Goal: Task Accomplishment & Management: Manage account settings

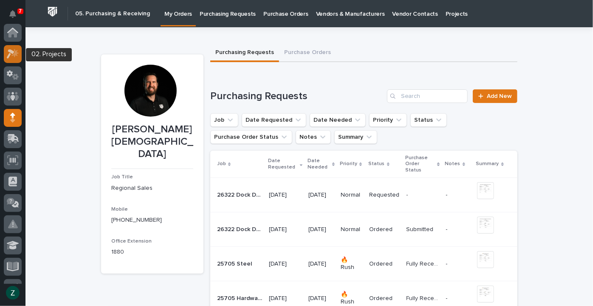
click at [14, 51] on icon at bounding box center [13, 54] width 12 height 10
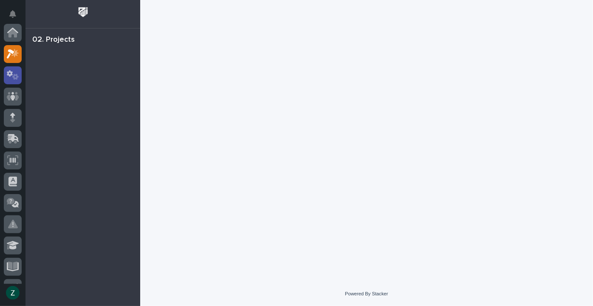
scroll to position [21, 0]
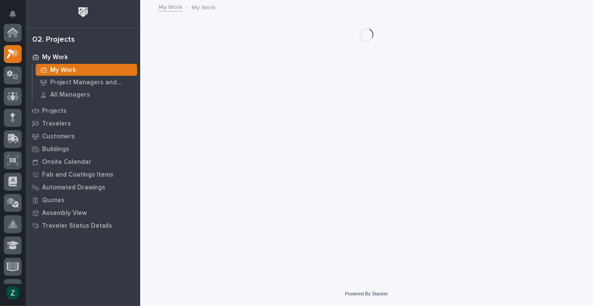
scroll to position [21, 0]
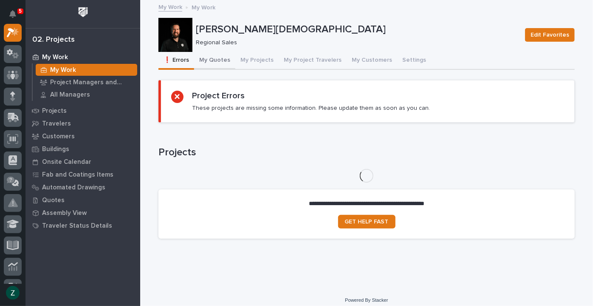
click at [210, 55] on button "My Quotes" at bounding box center [214, 61] width 41 height 18
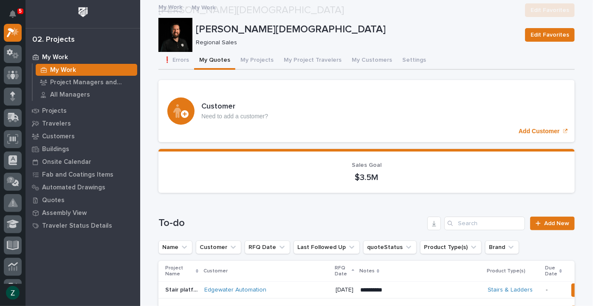
scroll to position [154, 0]
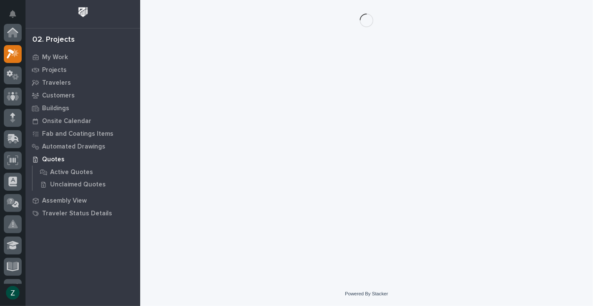
scroll to position [21, 0]
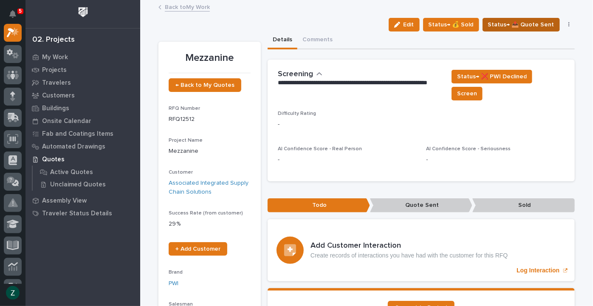
click at [522, 26] on span "Status→ 📤 Quote Sent" at bounding box center [521, 25] width 66 height 10
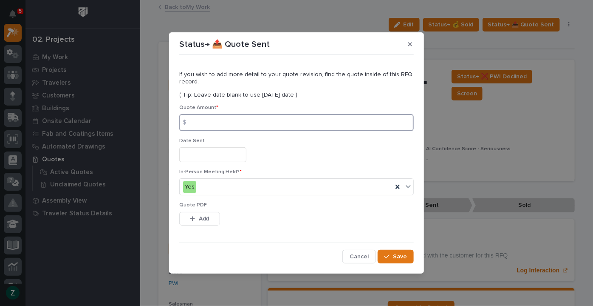
click at [203, 127] on input at bounding box center [296, 122] width 235 height 17
click at [257, 121] on input at bounding box center [296, 122] width 235 height 17
type input "138080"
click at [243, 154] on input "text" at bounding box center [212, 154] width 67 height 15
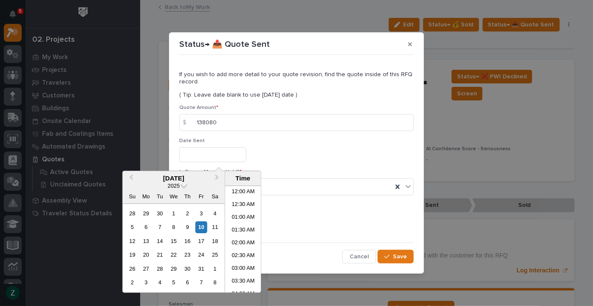
scroll to position [208, 0]
click at [204, 222] on div "10" at bounding box center [200, 226] width 11 height 11
type input "**********"
click at [298, 192] on div "Yes" at bounding box center [286, 187] width 213 height 14
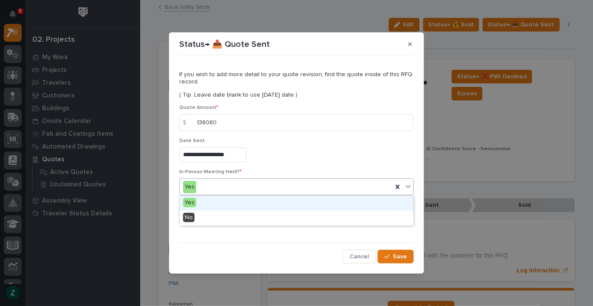
click at [278, 204] on div "Yes" at bounding box center [297, 202] width 234 height 15
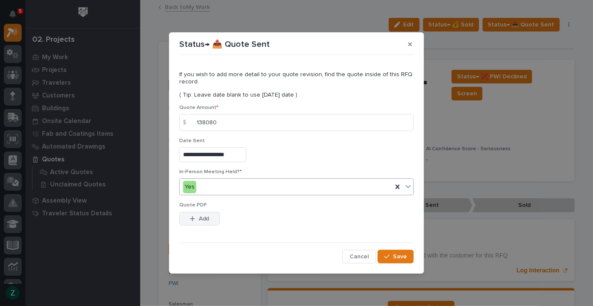
click at [205, 217] on span "Add" at bounding box center [204, 219] width 11 height 8
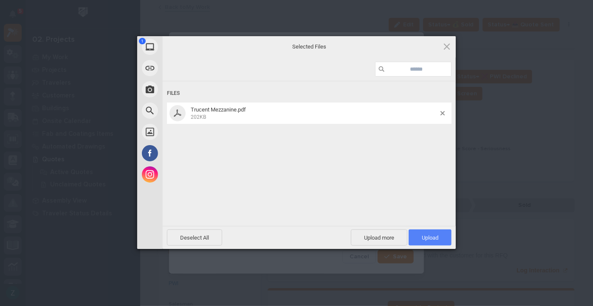
click at [419, 233] on span "Upload 1" at bounding box center [430, 237] width 43 height 16
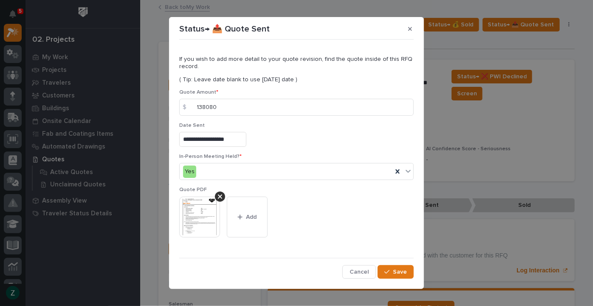
click at [389, 262] on div "**********" at bounding box center [296, 160] width 235 height 235
click at [396, 272] on span "Save" at bounding box center [400, 272] width 14 height 8
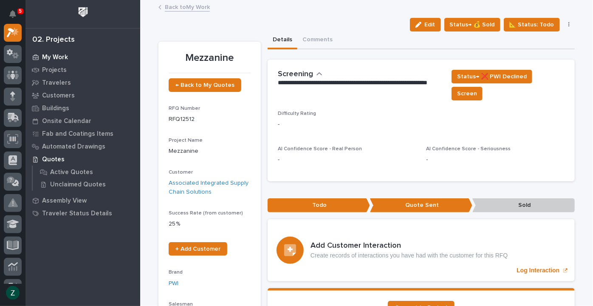
click at [59, 55] on p "My Work" at bounding box center [55, 58] width 26 height 8
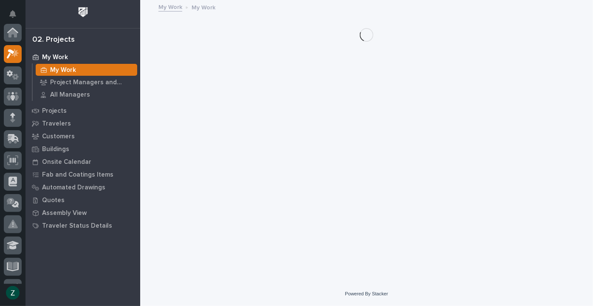
scroll to position [21, 0]
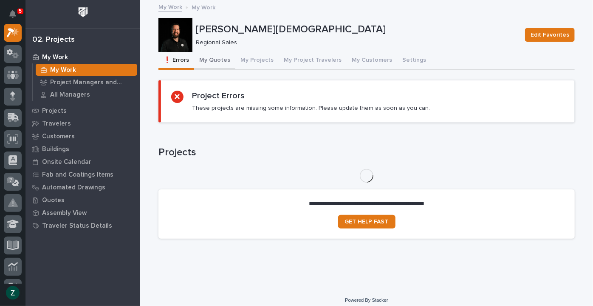
click at [215, 59] on button "My Quotes" at bounding box center [214, 61] width 41 height 18
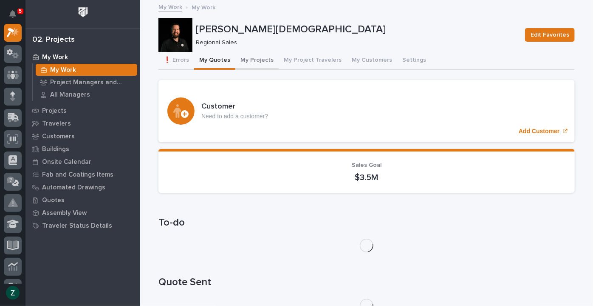
click at [250, 61] on button "My Projects" at bounding box center [256, 61] width 43 height 18
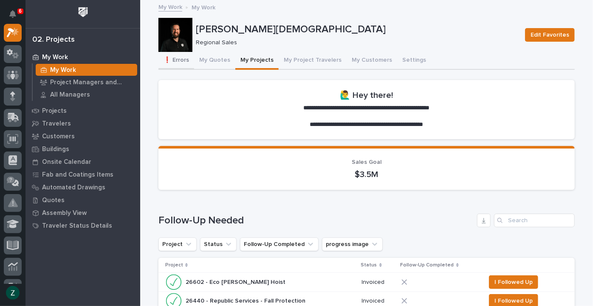
click at [181, 61] on button "❗ Errors" at bounding box center [176, 61] width 36 height 18
